Goal: Information Seeking & Learning: Learn about a topic

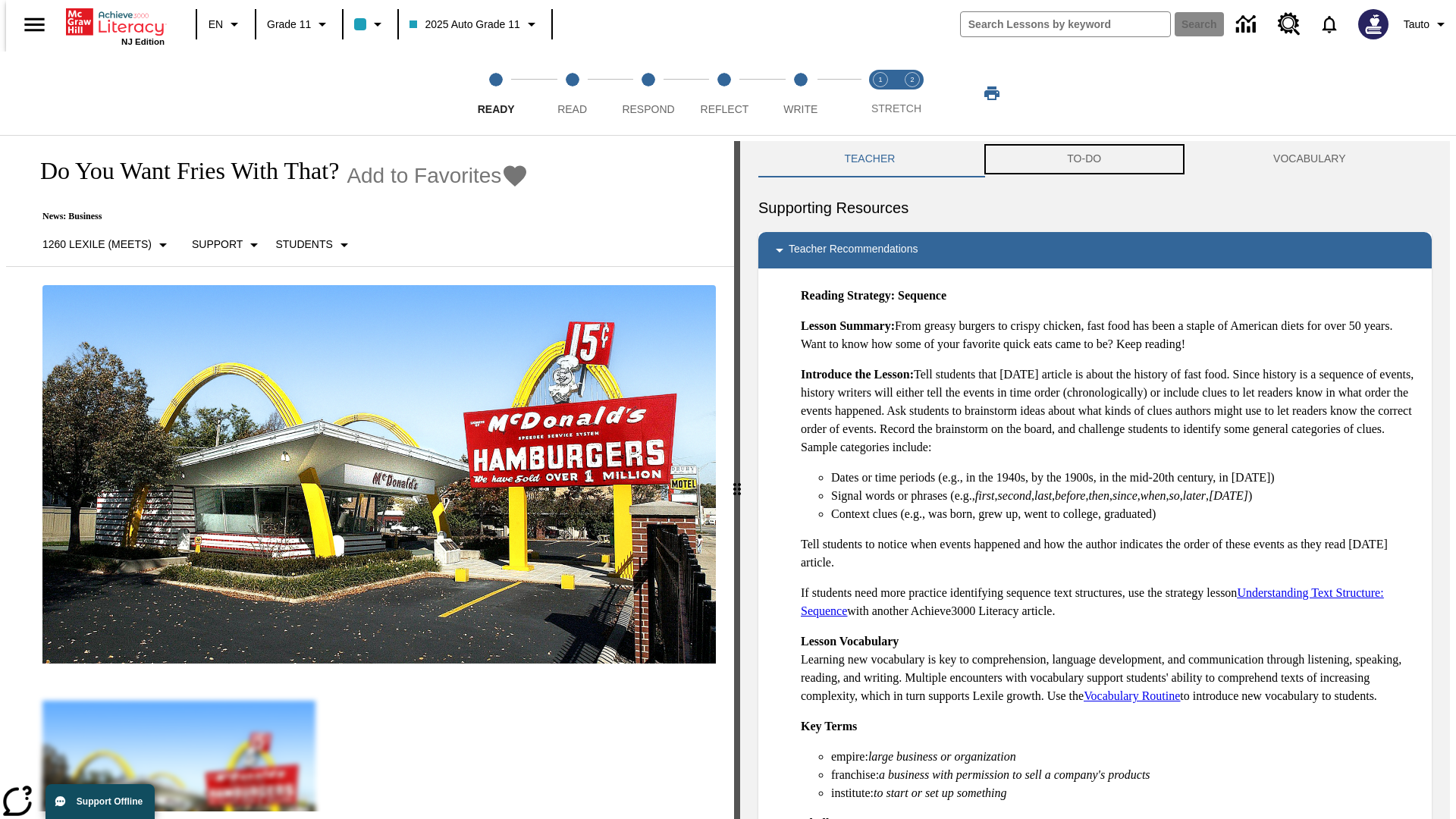
click at [1085, 159] on button "TO-DO" at bounding box center [1084, 159] width 206 height 36
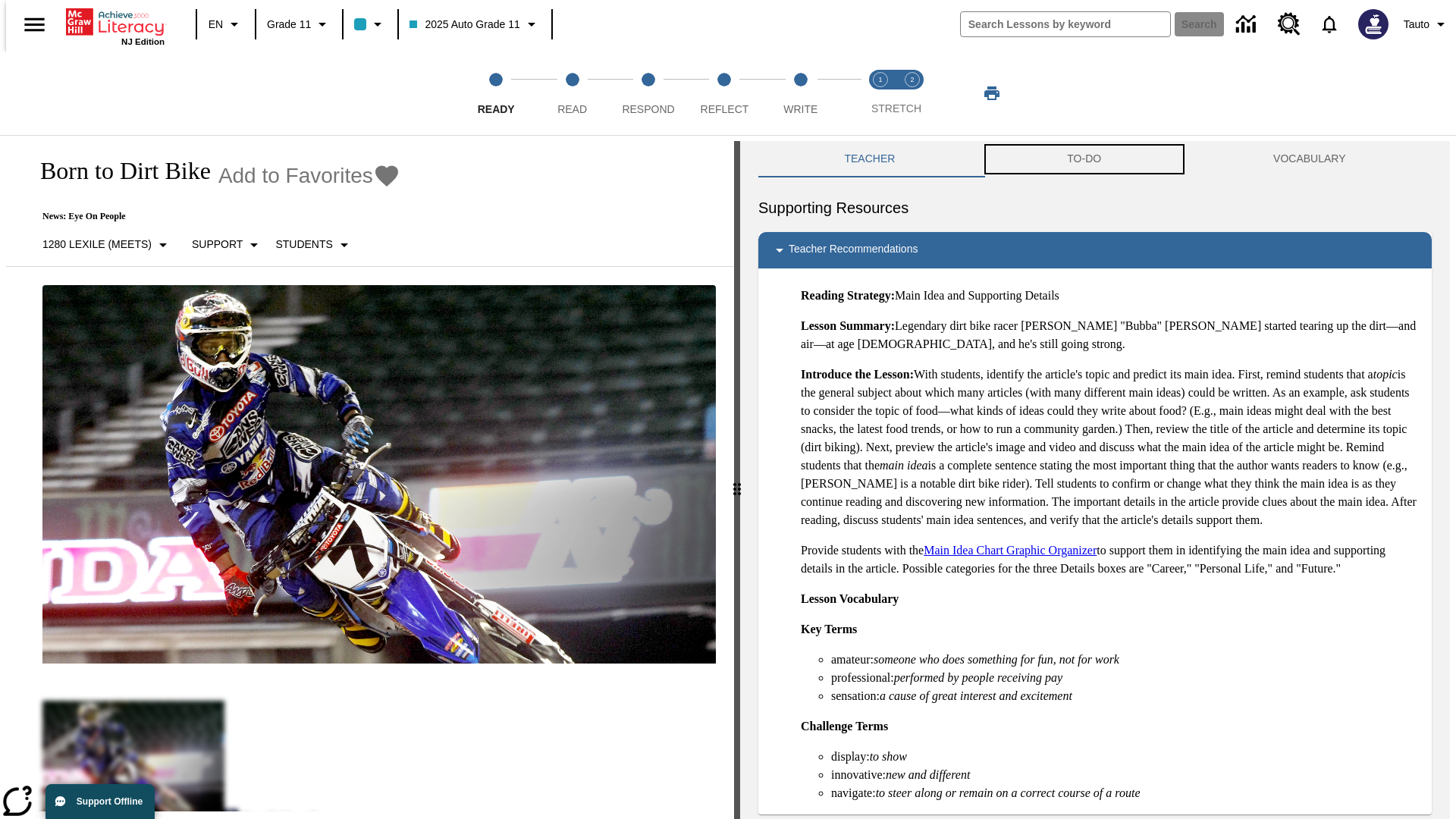
click at [1085, 159] on button "TO-DO" at bounding box center [1084, 159] width 206 height 36
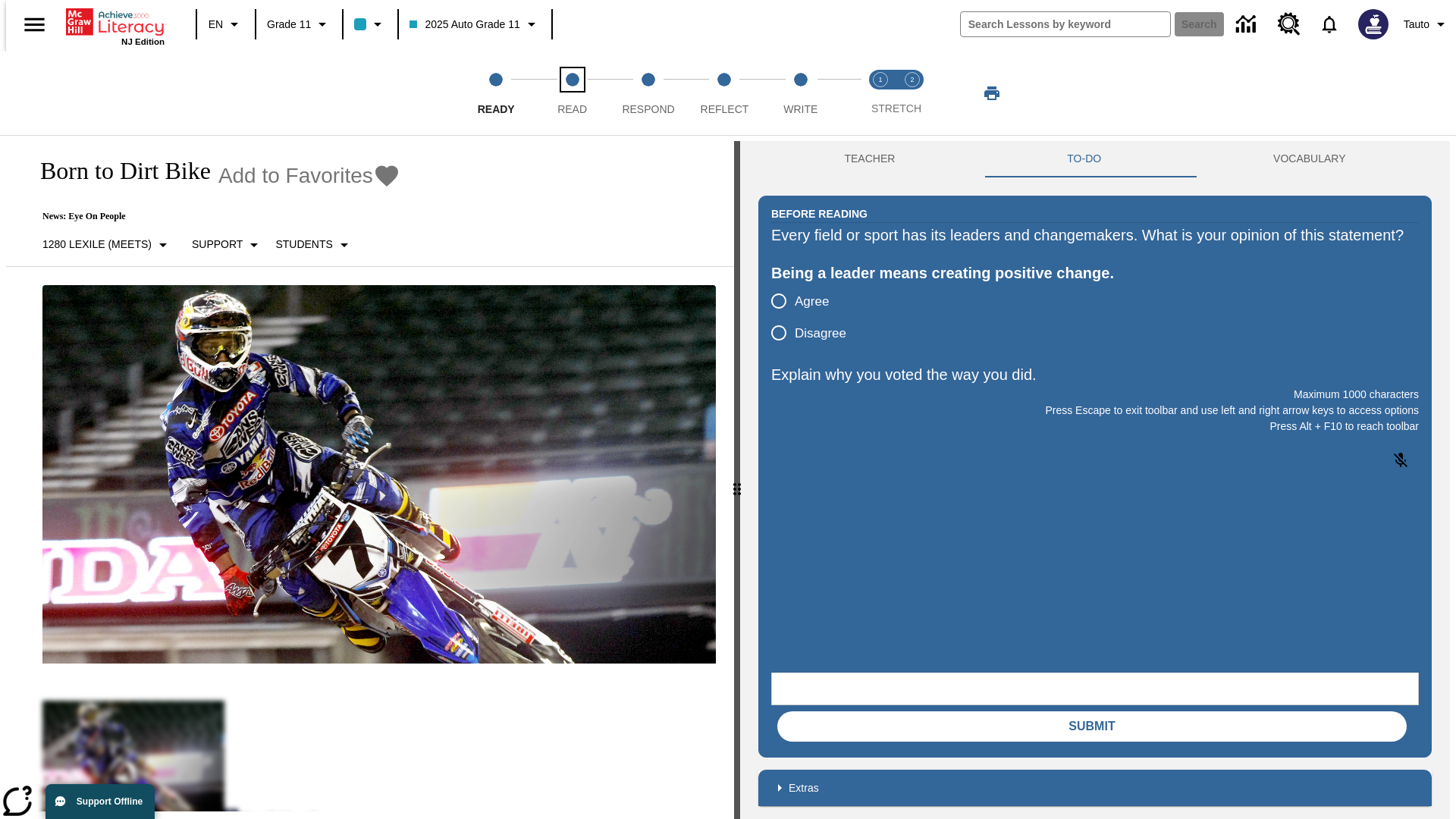
click at [572, 93] on span "Read" at bounding box center [572, 103] width 29 height 27
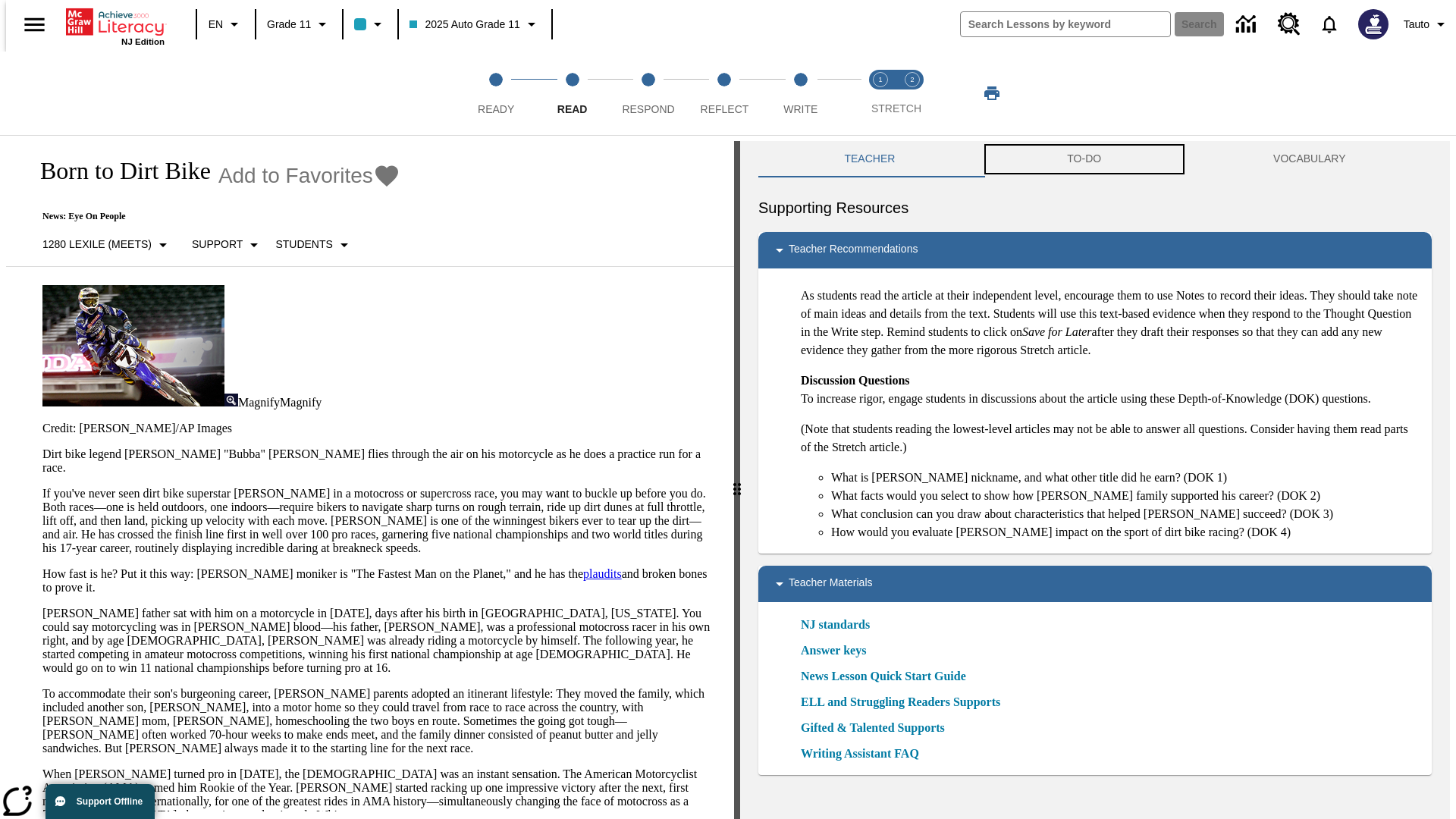
scroll to position [1, 0]
click at [1085, 159] on button "TO-DO" at bounding box center [1084, 158] width 206 height 36
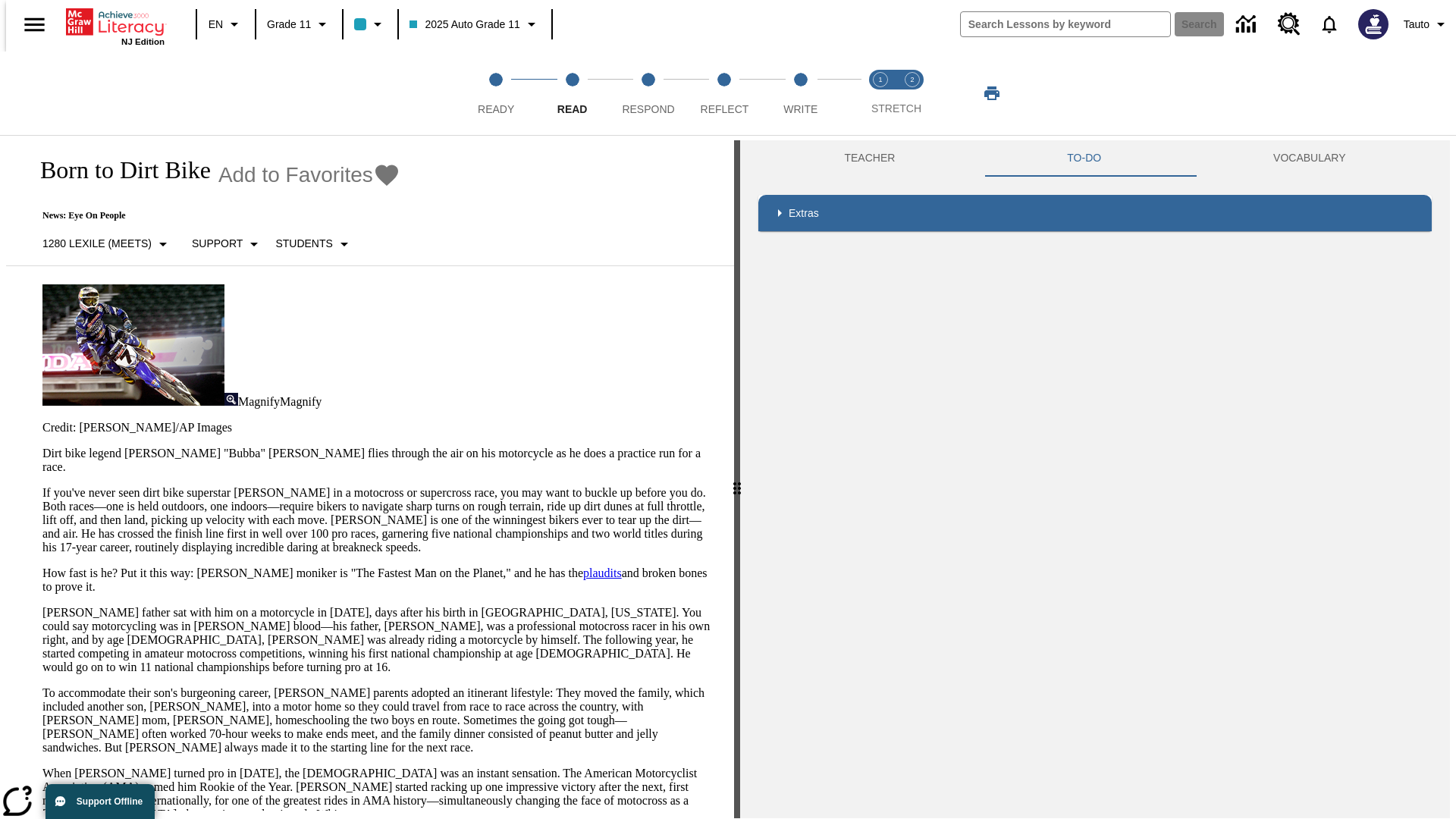
click at [42, 486] on p "If you've never seen dirt bike superstar [PERSON_NAME] in a motocross or superc…" at bounding box center [379, 519] width 674 height 68
